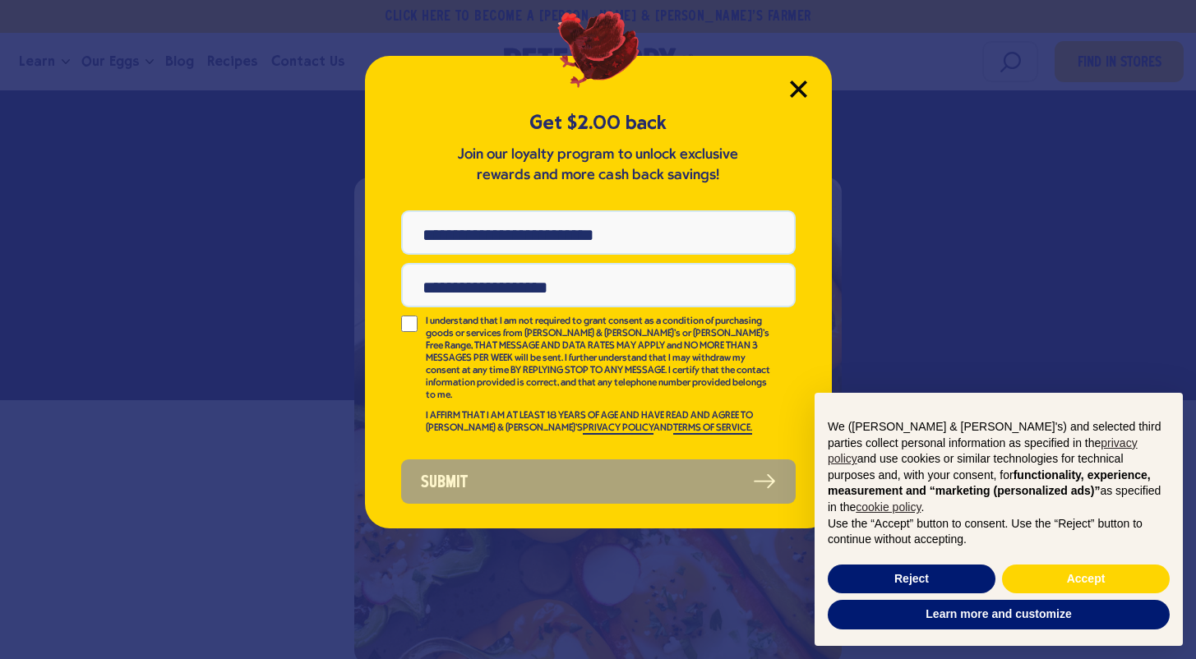
click at [796, 85] on icon "Close Modal" at bounding box center [798, 88] width 15 height 15
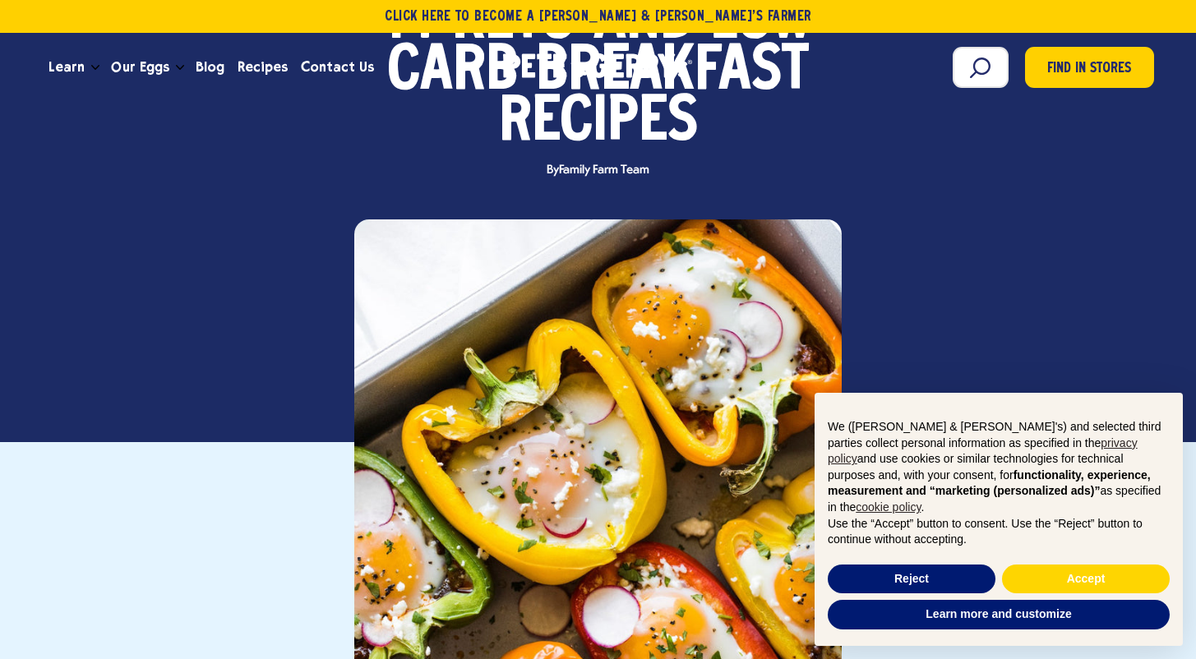
scroll to position [245, 0]
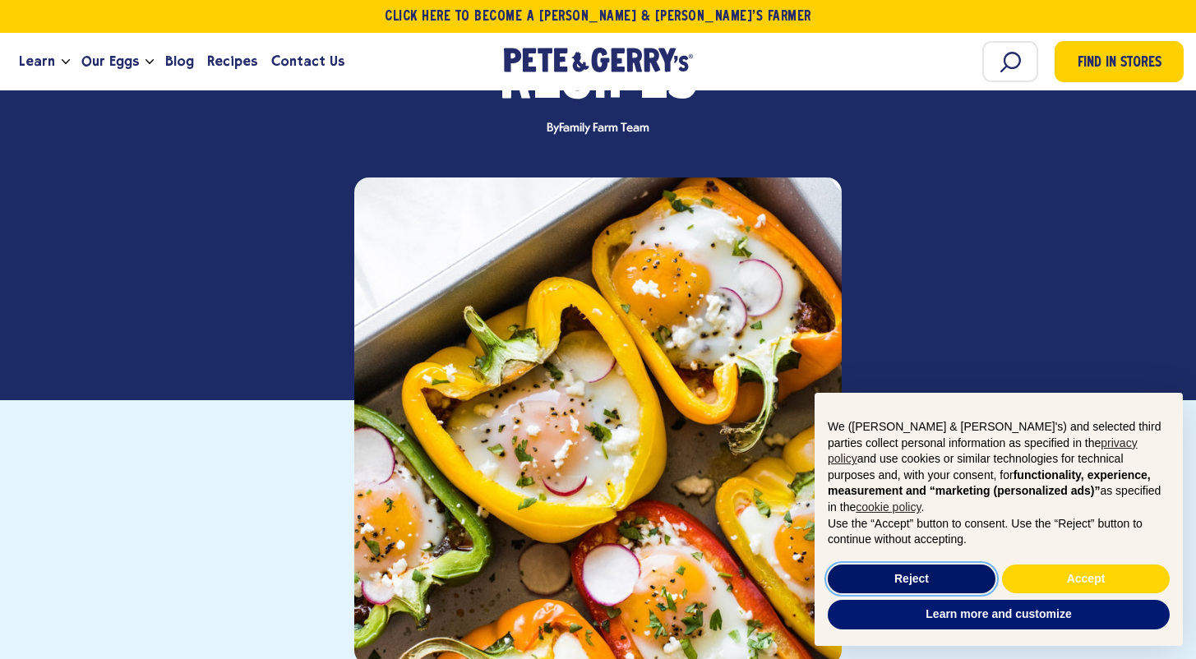
click at [970, 587] on button "Reject" at bounding box center [912, 580] width 168 height 30
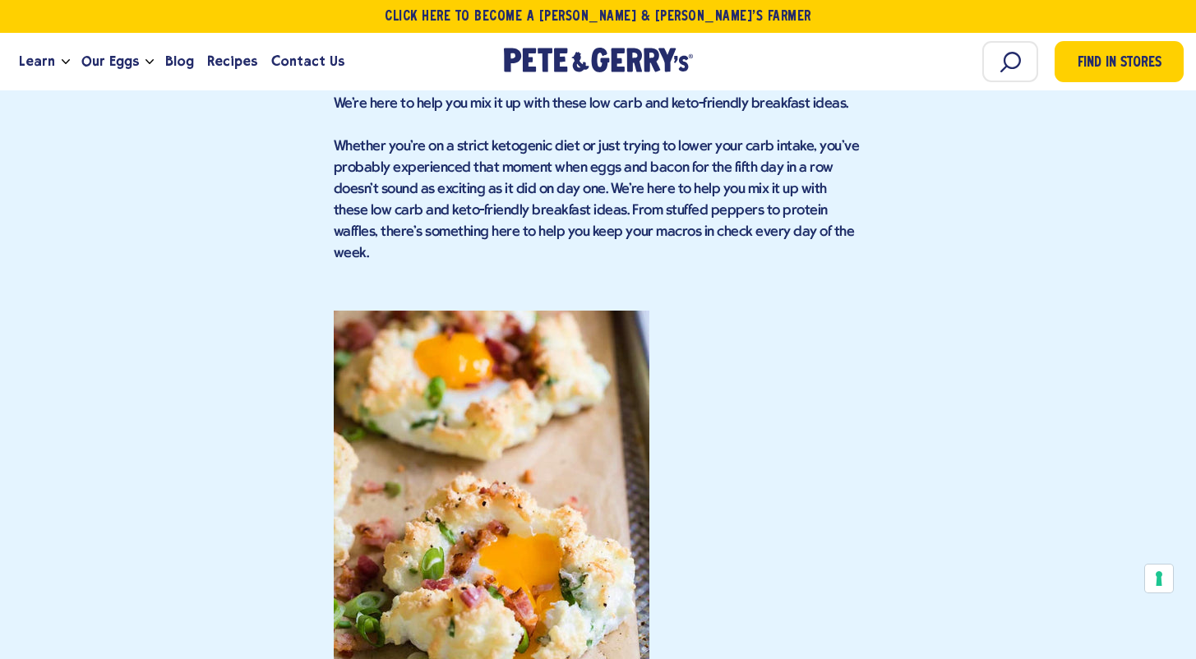
scroll to position [1130, 0]
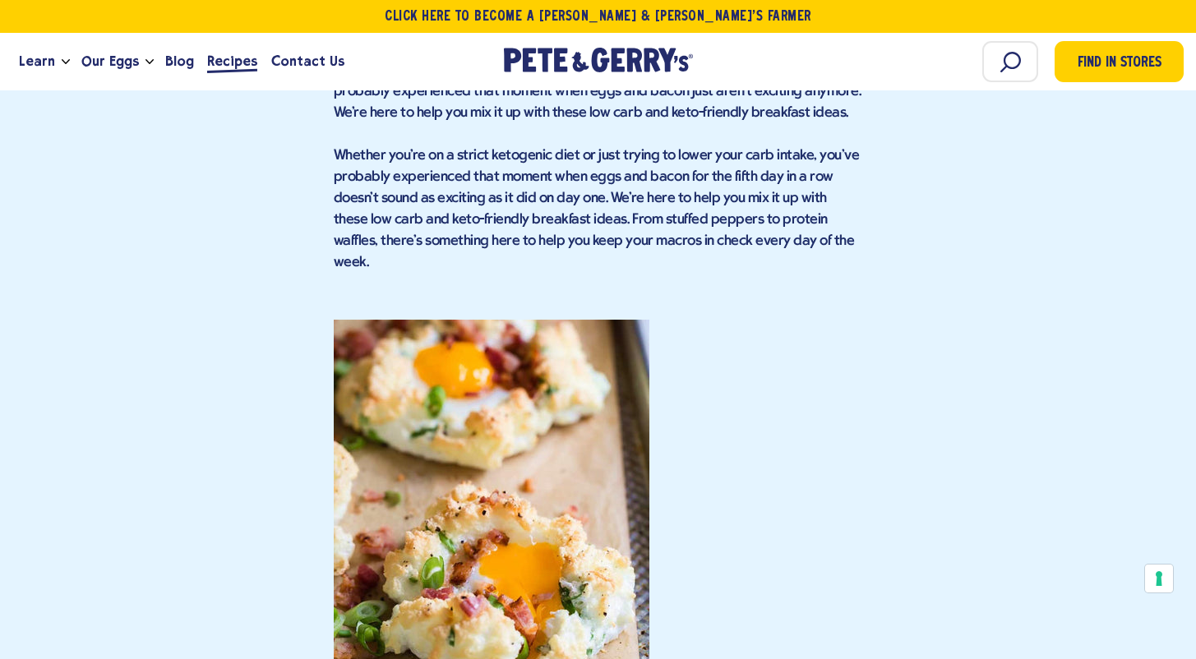
click at [222, 67] on span "Recipes" at bounding box center [232, 61] width 50 height 21
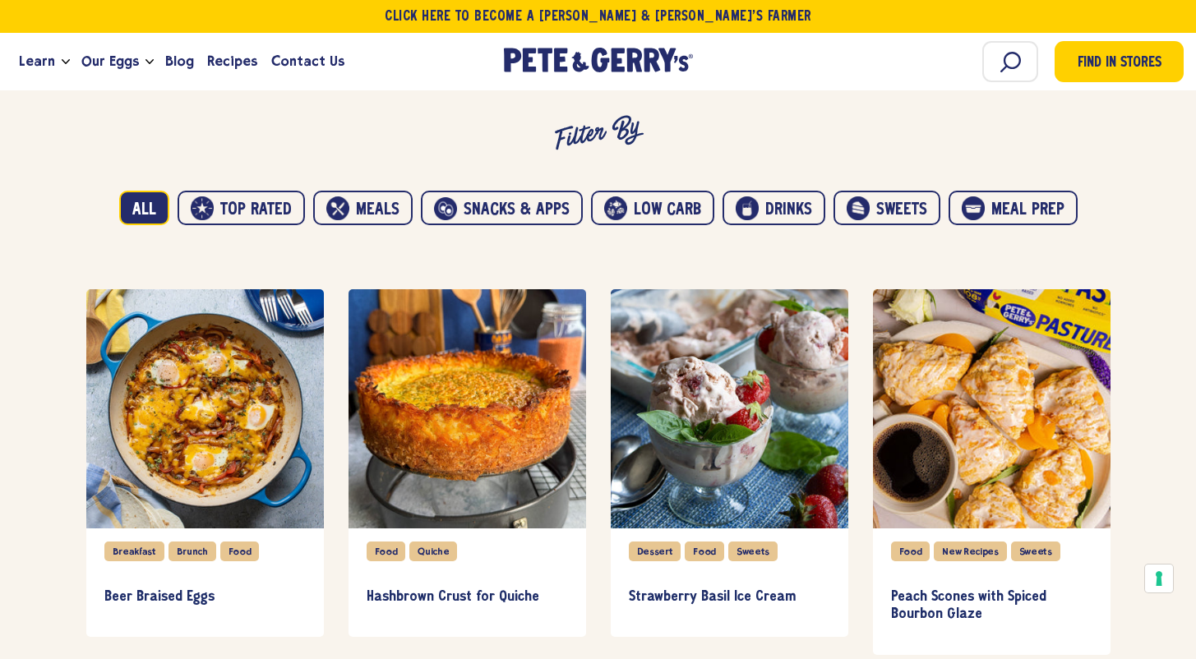
scroll to position [896, 0]
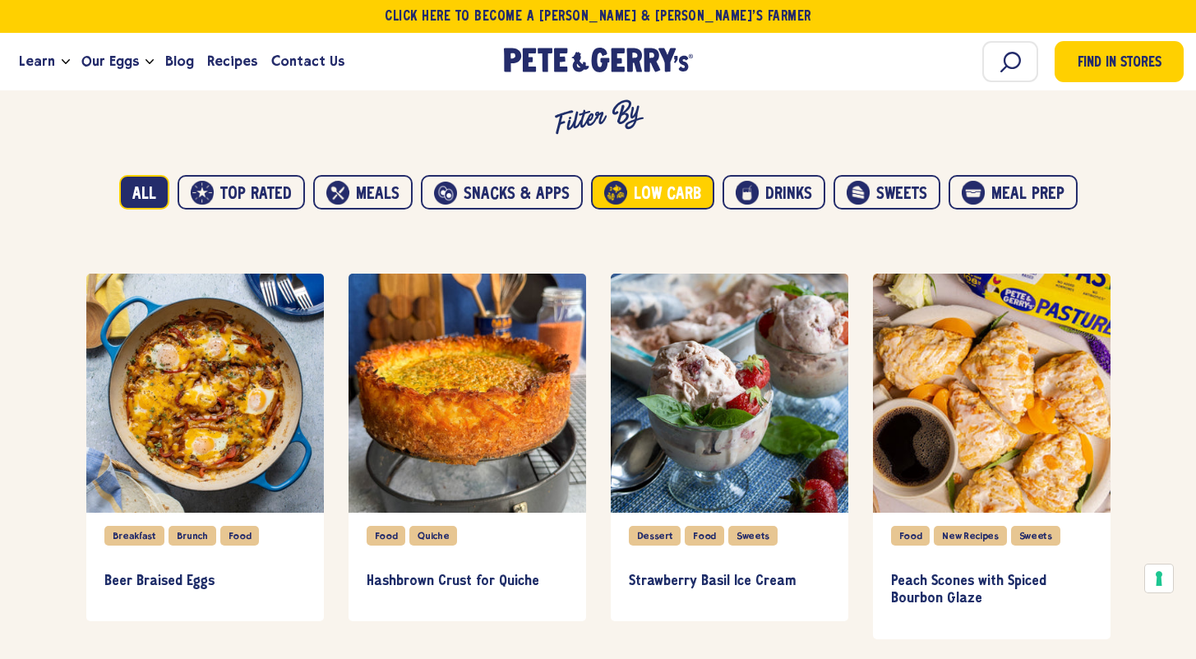
click at [635, 193] on button "Low carb" at bounding box center [652, 192] width 123 height 35
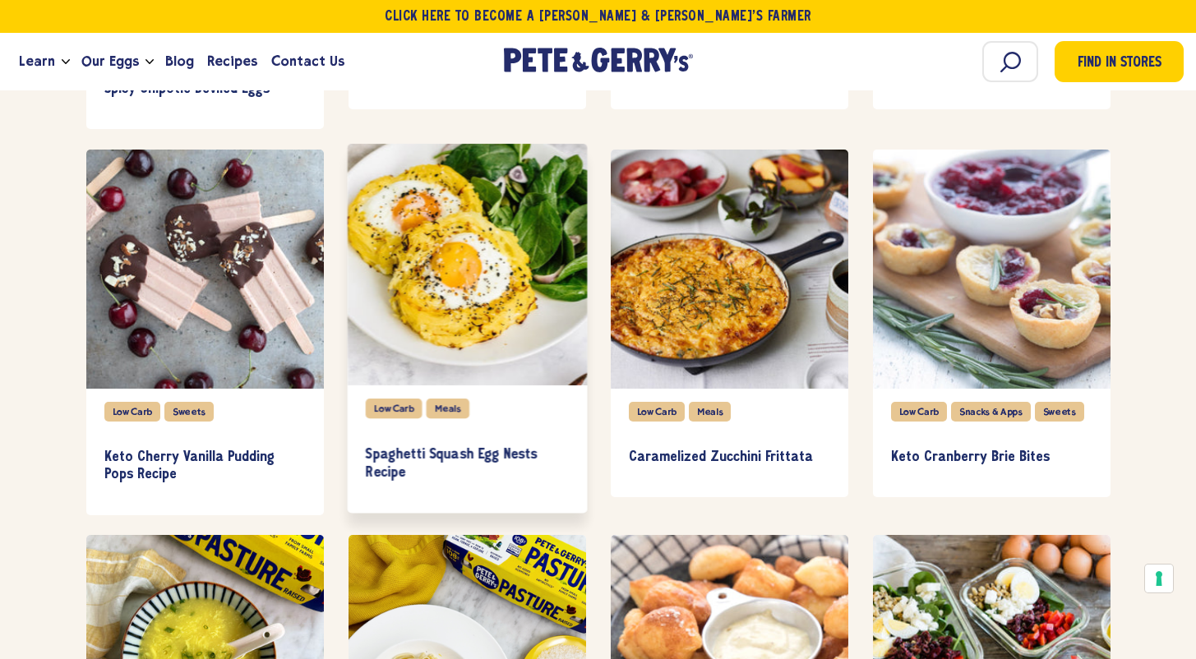
scroll to position [1783, 0]
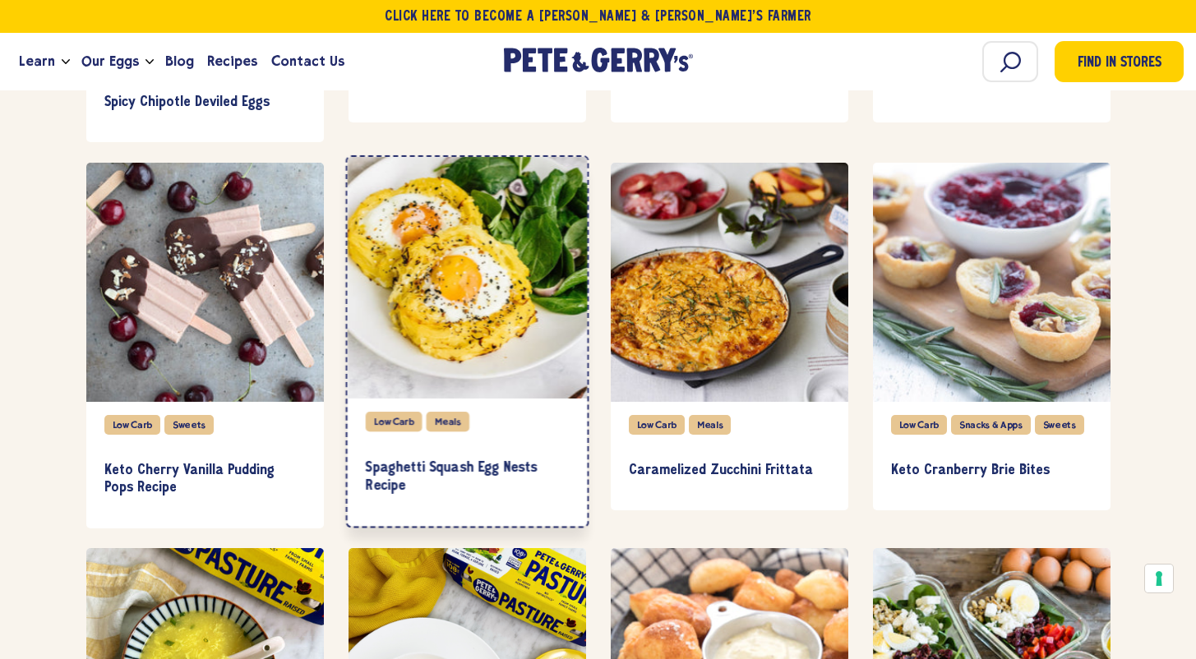
click at [427, 284] on div "item" at bounding box center [467, 278] width 240 height 242
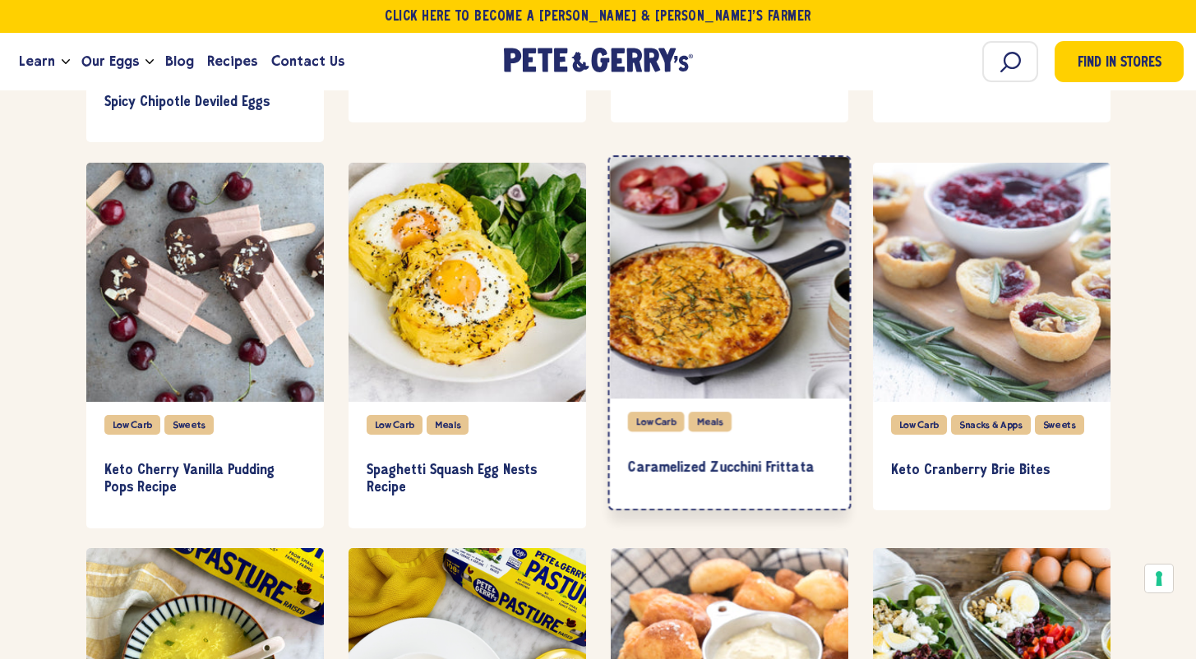
click at [715, 300] on div "item" at bounding box center [729, 278] width 240 height 242
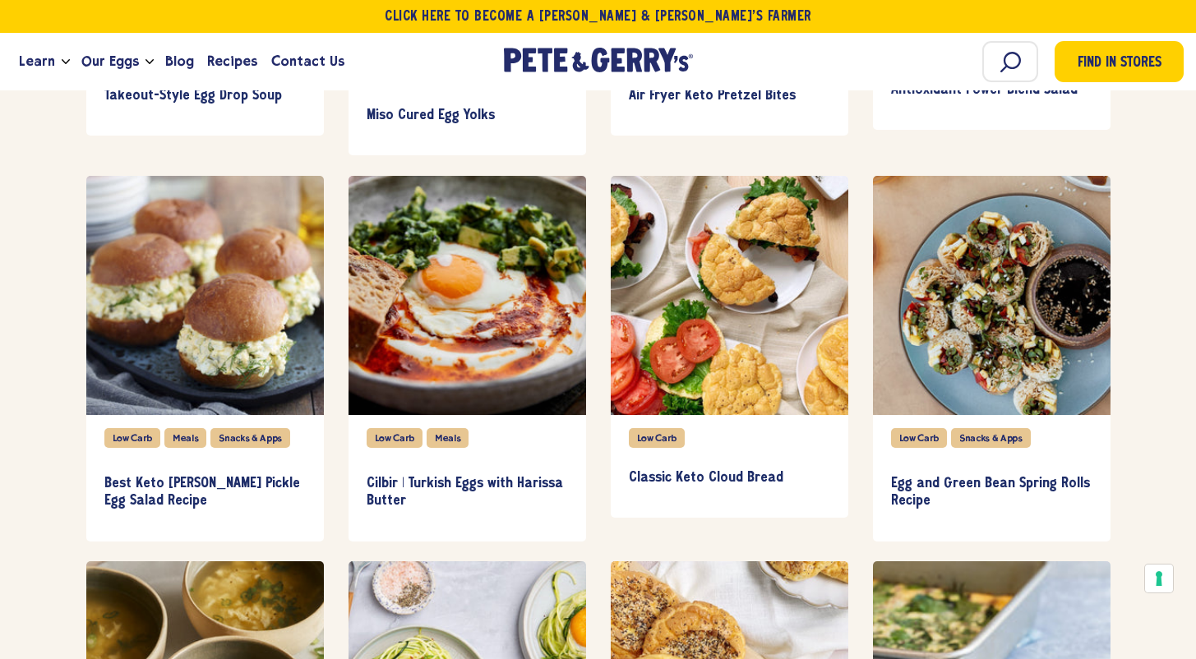
scroll to position [2549, 0]
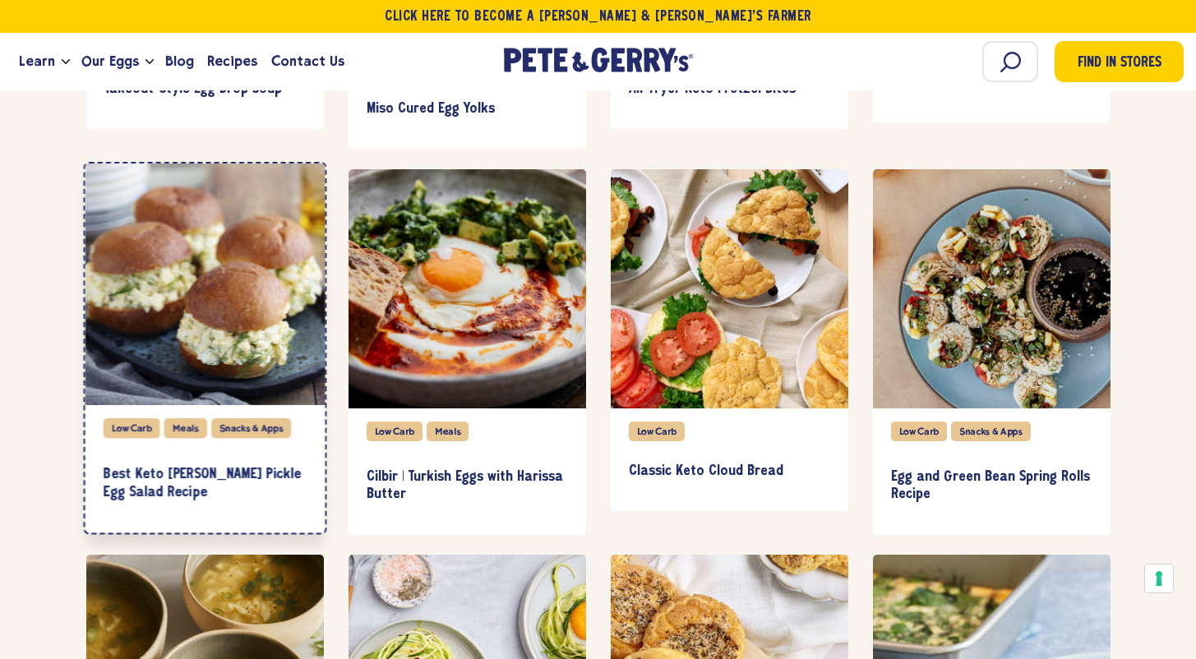
click at [224, 330] on div "item" at bounding box center [205, 285] width 240 height 242
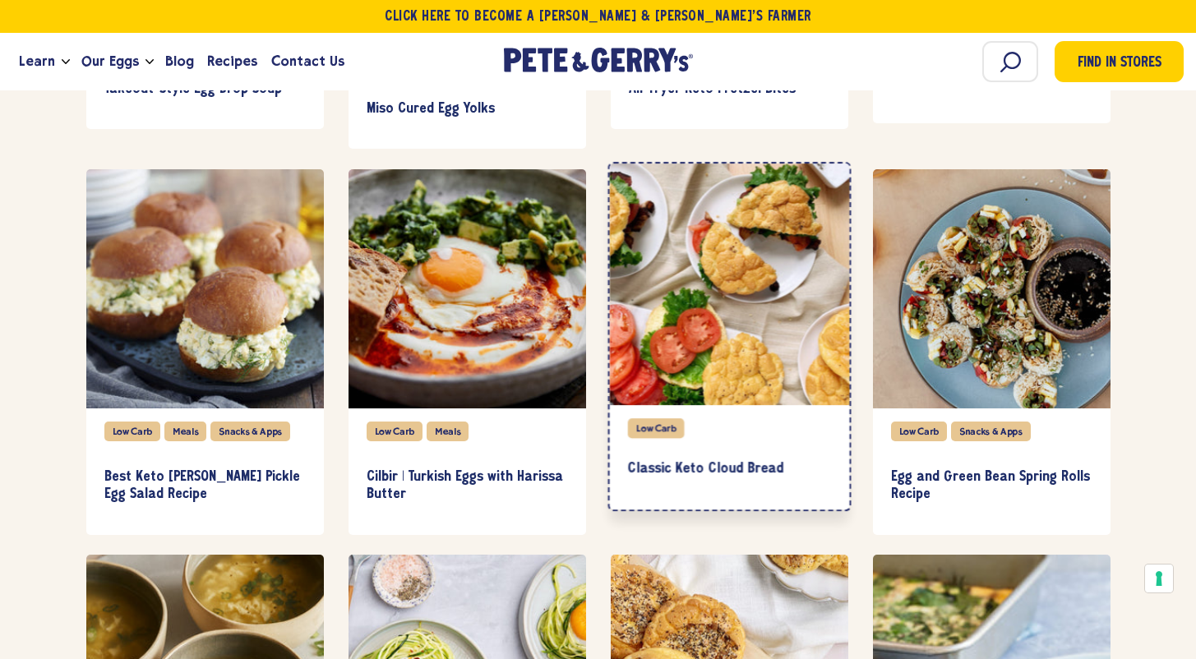
click at [717, 245] on div "item" at bounding box center [729, 285] width 240 height 242
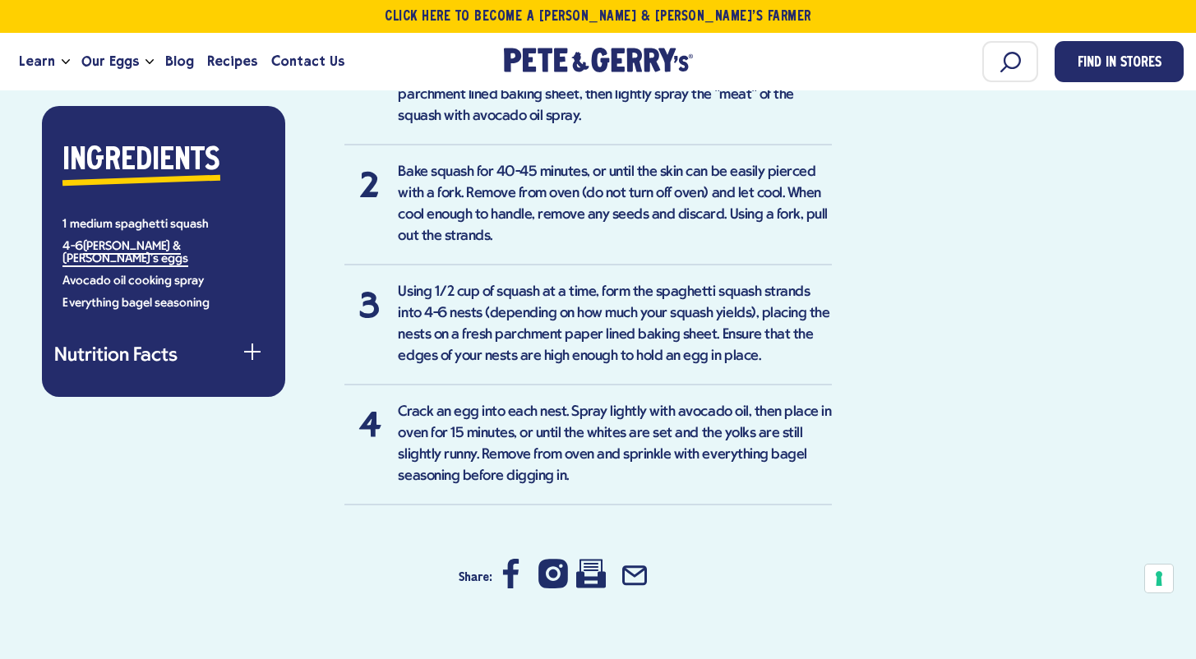
scroll to position [1129, 0]
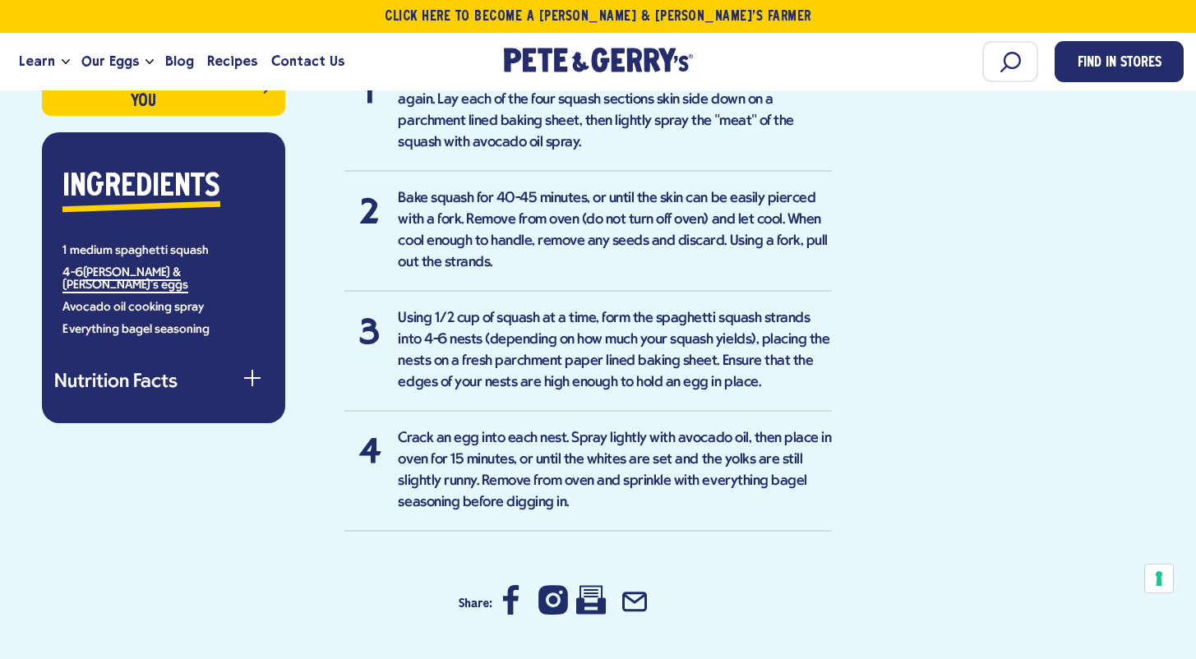
click at [249, 373] on button "Nutrition Facts" at bounding box center [163, 383] width 219 height 20
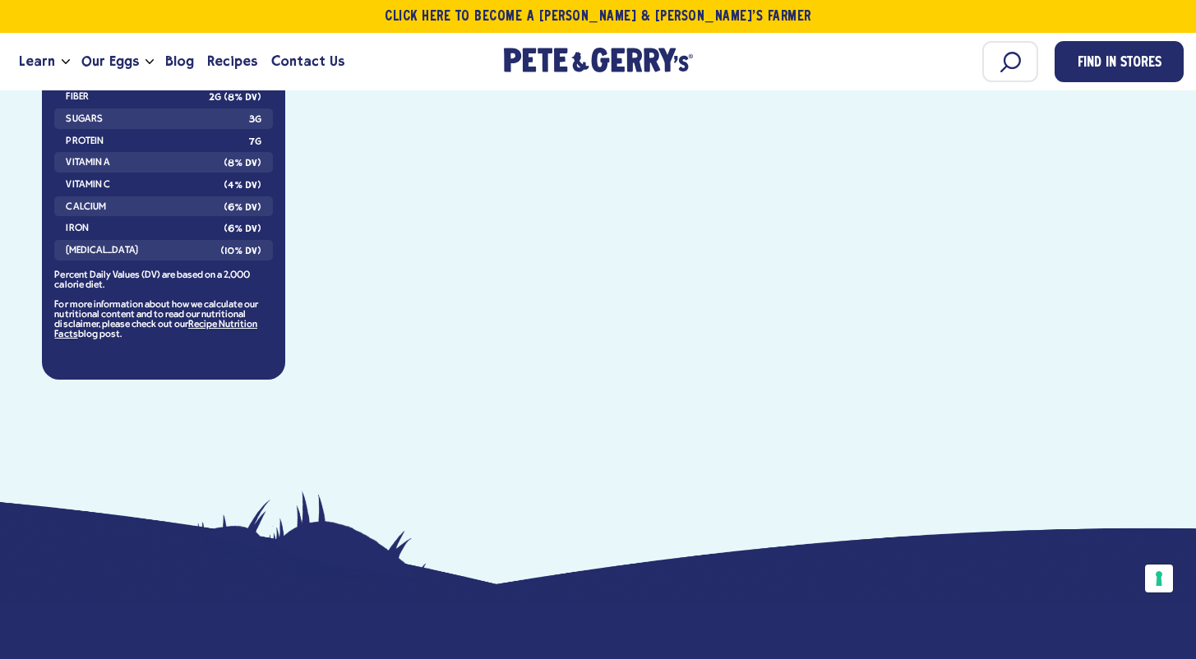
scroll to position [1683, 0]
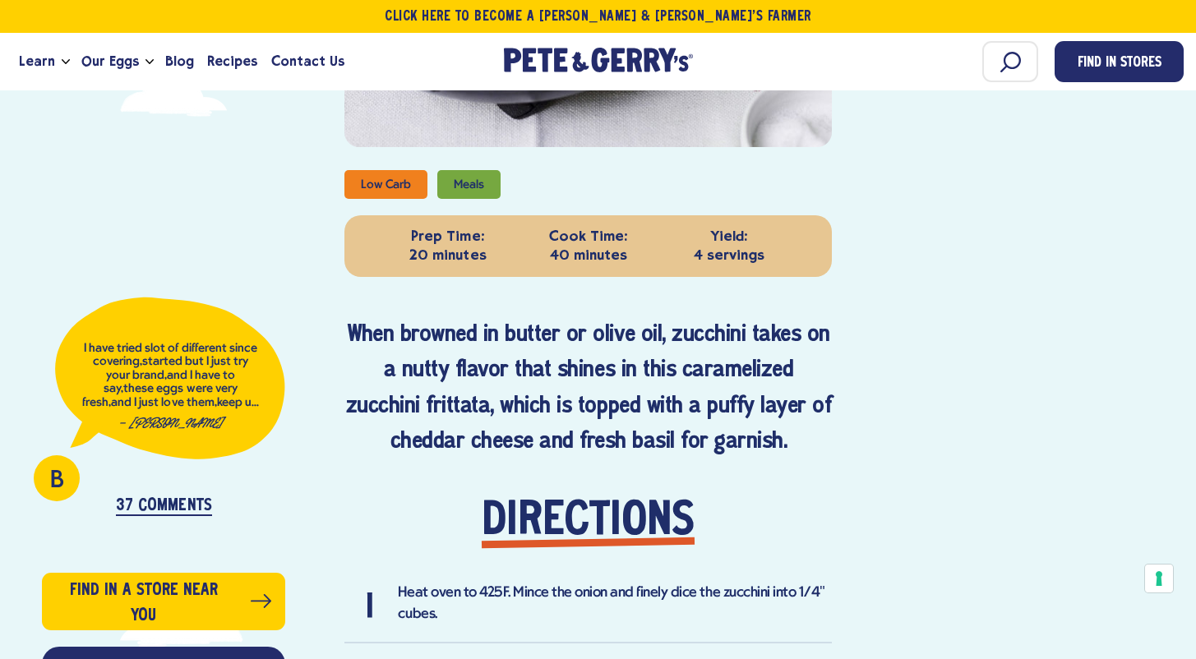
scroll to position [619, 0]
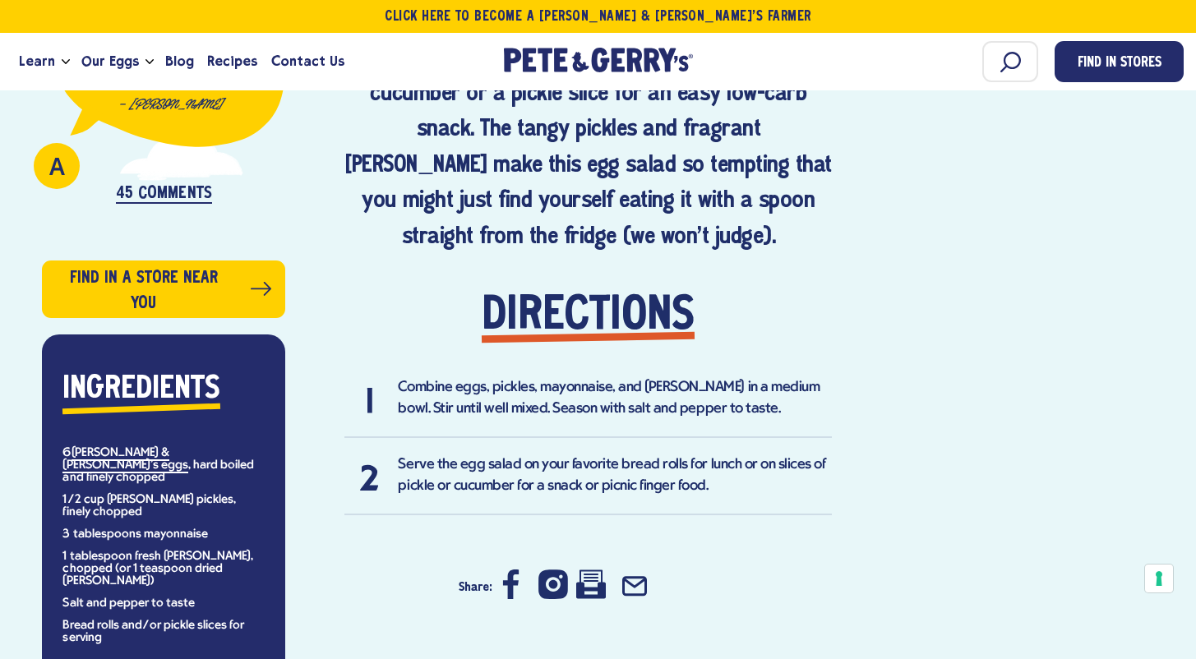
scroll to position [1096, 0]
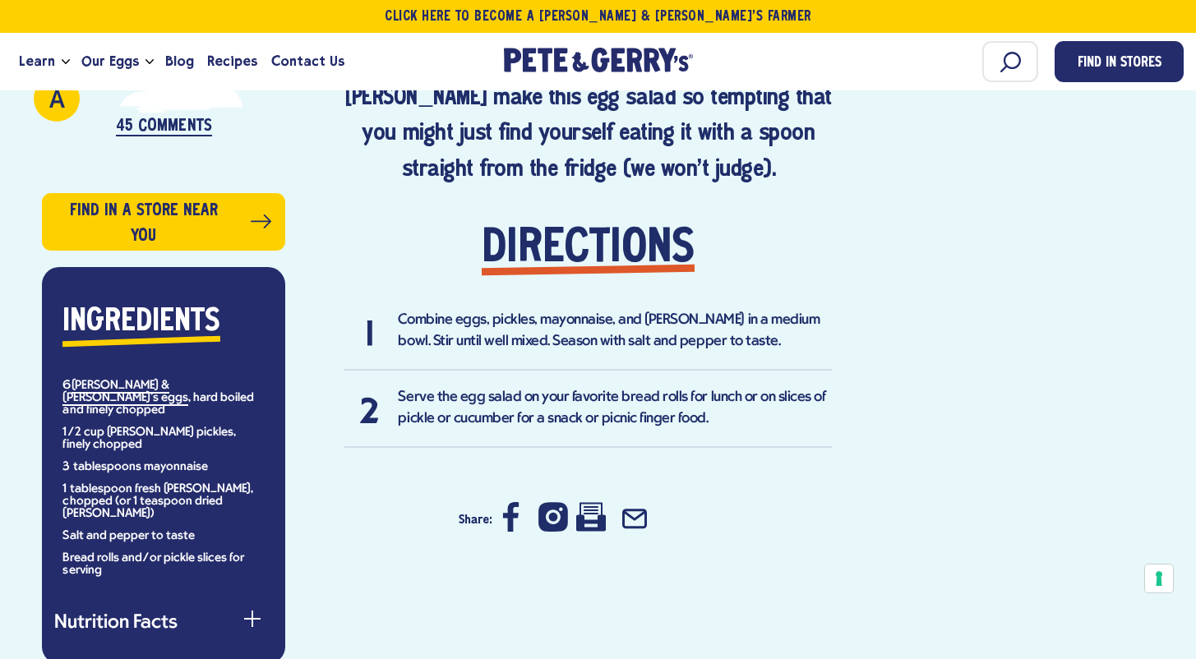
click at [250, 618] on div "button" at bounding box center [252, 626] width 16 height 16
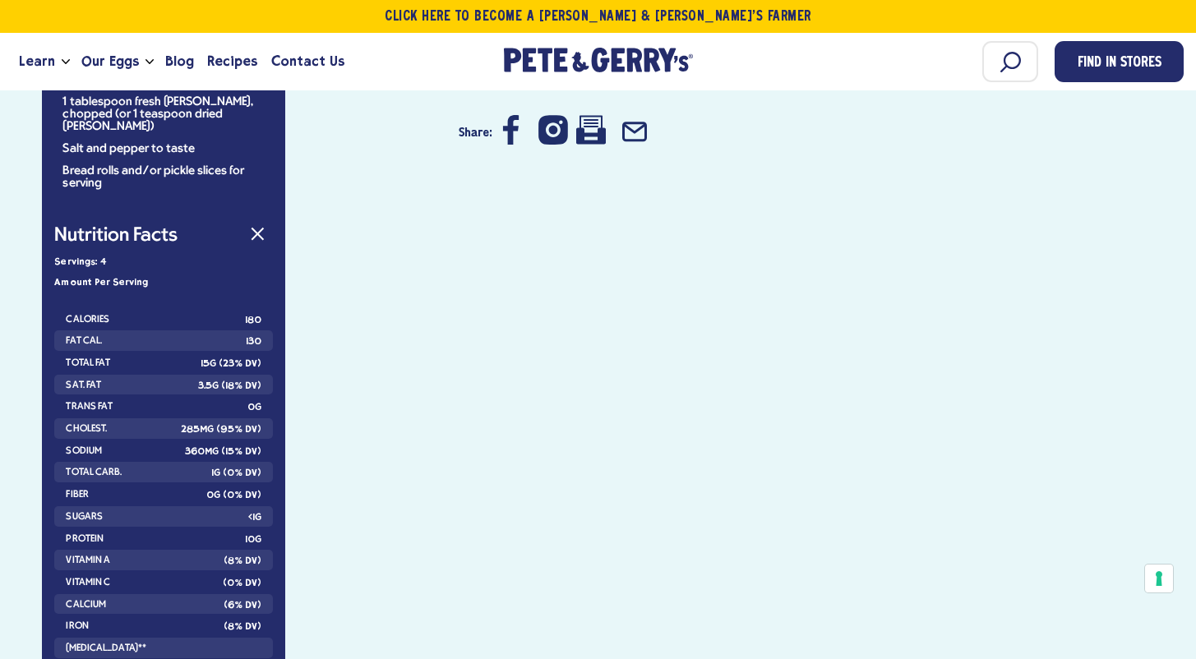
scroll to position [1484, 0]
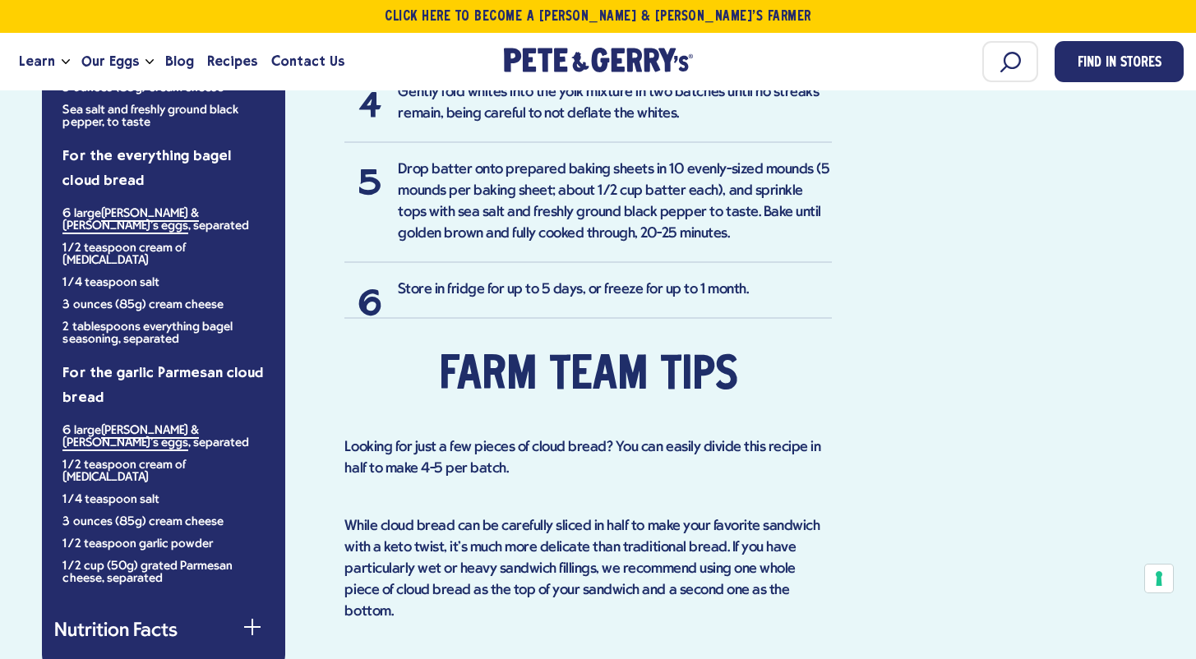
scroll to position [1426, 0]
